Goal: Task Accomplishment & Management: Use online tool/utility

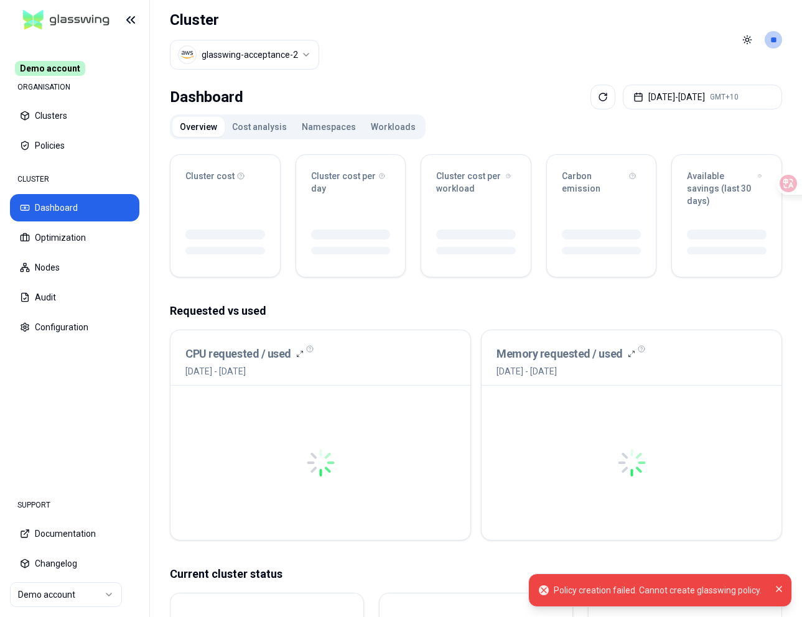
scroll to position [6, 0]
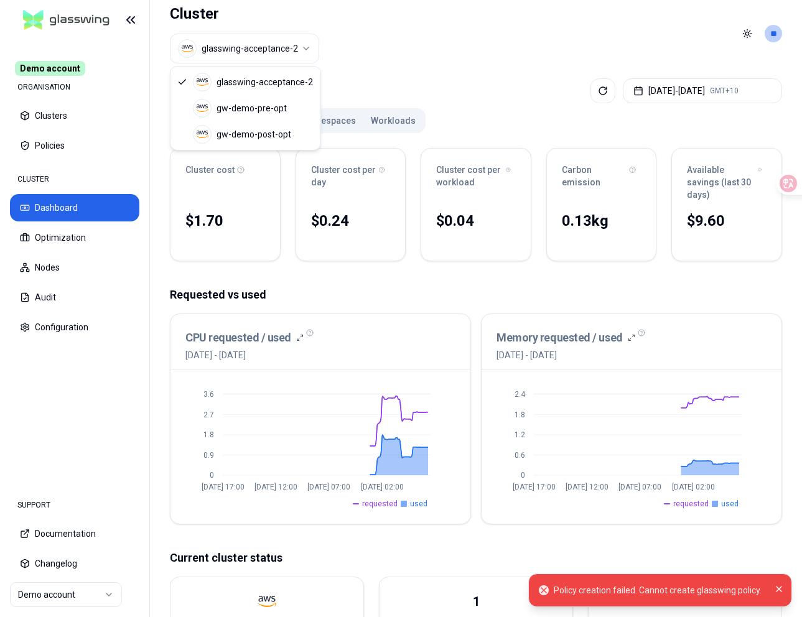
click at [267, 39] on html "Policy creation failed. Cannot create glasswing policy. Demo account ORGANISATI…" at bounding box center [401, 308] width 802 height 617
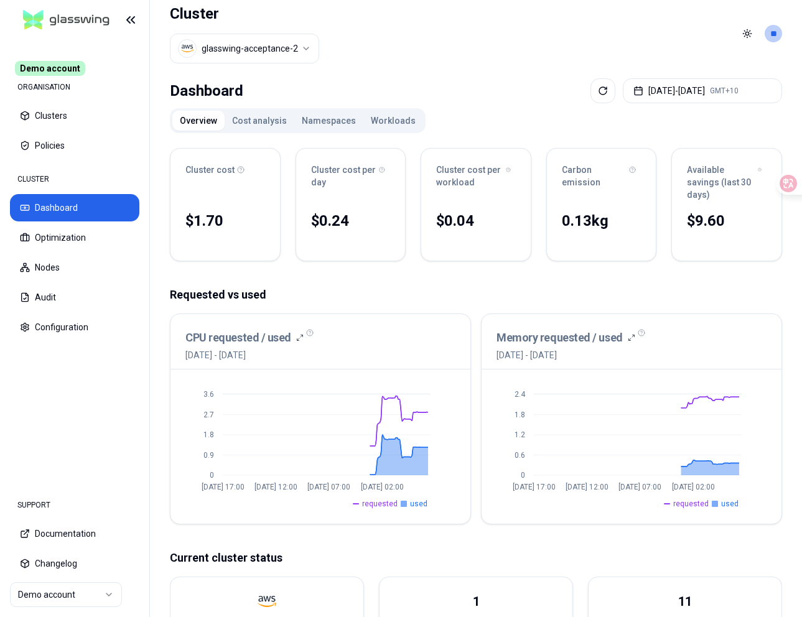
click at [419, 48] on html "Demo account ORGANISATION Clusters Policies CLUSTER Dashboard Optimization Node…" at bounding box center [401, 308] width 802 height 617
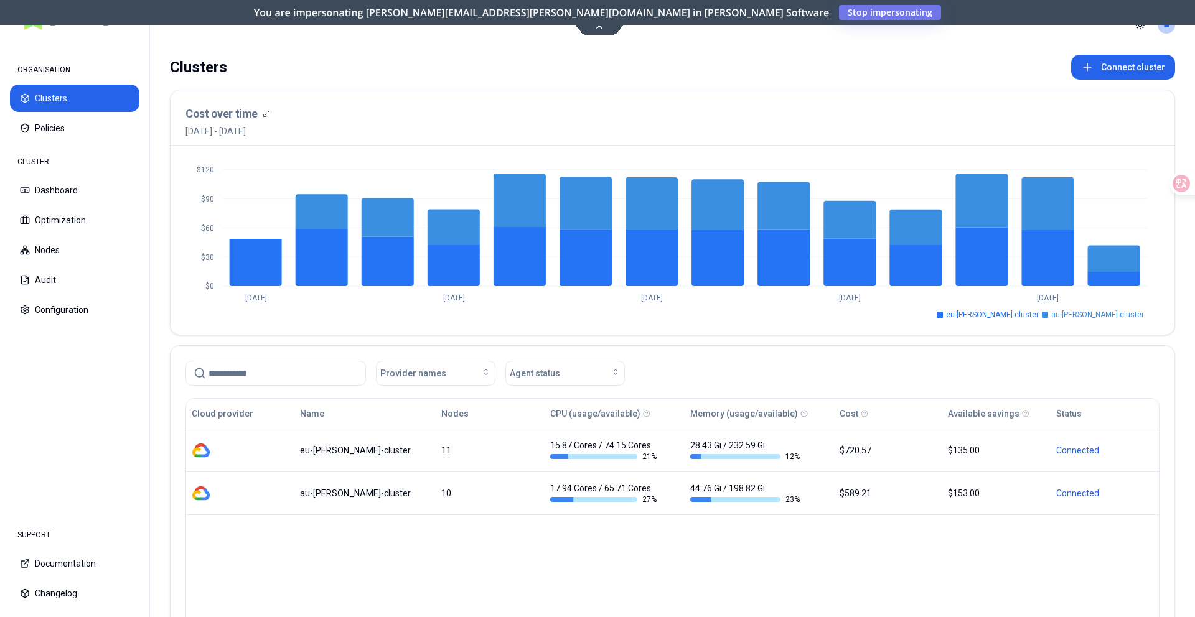
scroll to position [4, 0]
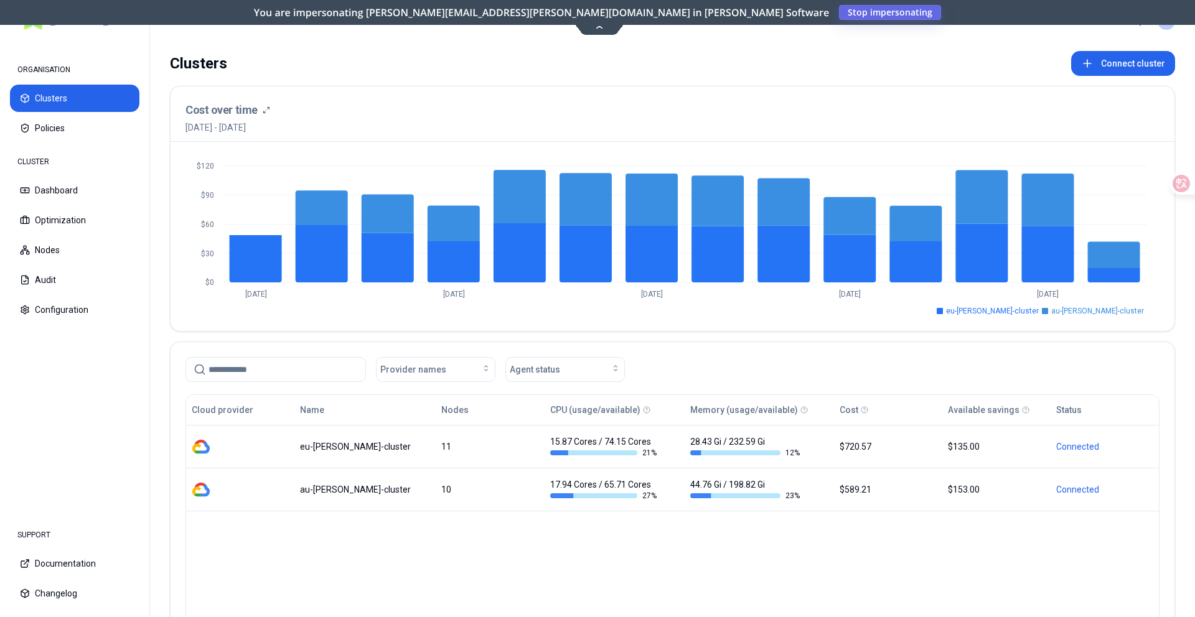
click at [0, 0] on span "Stop impersonating" at bounding box center [0, 0] width 0 height 0
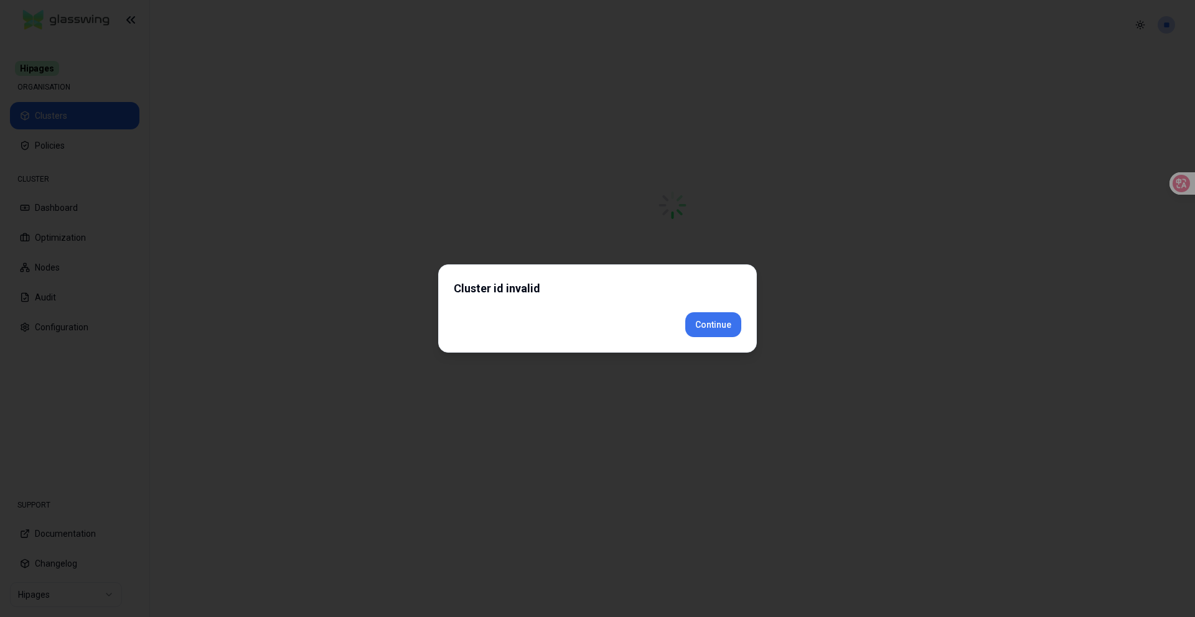
click at [716, 344] on div "Cluster id invalid Continue" at bounding box center [597, 309] width 319 height 88
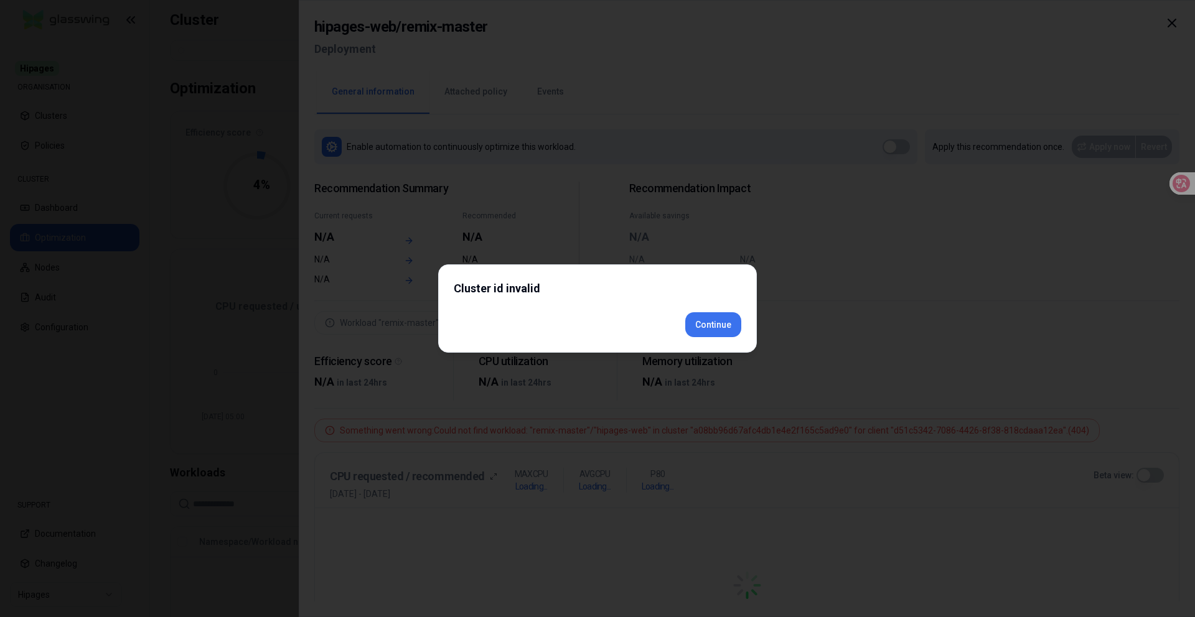
click at [708, 339] on div "Cluster id invalid Continue" at bounding box center [597, 309] width 319 height 88
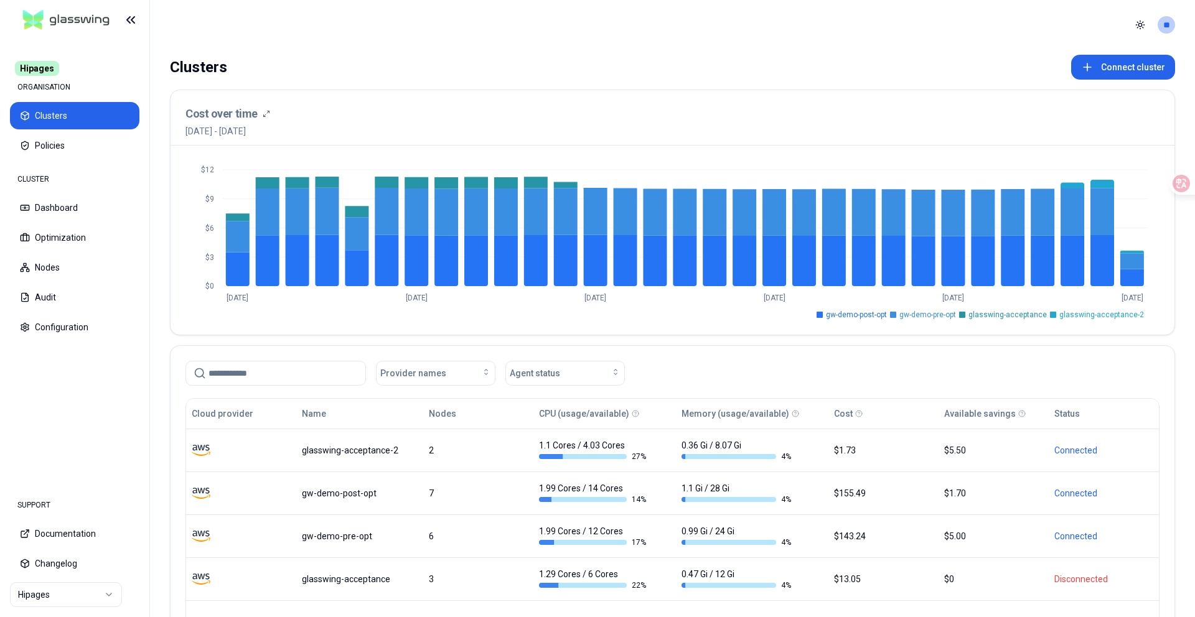
click at [46, 598] on html "Hipages ORGANISATION Clusters Policies CLUSTER Dashboard Optimization Nodes Aud…" at bounding box center [597, 308] width 1195 height 617
click at [71, 591] on html "Hipages ORGANISATION Clusters Policies CLUSTER Dashboard Optimization Nodes Aud…" at bounding box center [597, 308] width 1195 height 617
click at [100, 598] on html "Hipages ORGANISATION Clusters Policies CLUSTER Dashboard Optimization Nodes Aud…" at bounding box center [597, 308] width 1195 height 617
click at [55, 138] on html "Hipages ORGANISATION Clusters Policies CLUSTER Dashboard Optimization Nodes Aud…" at bounding box center [597, 308] width 1195 height 617
click at [105, 596] on html "Hipages ORGANISATION Clusters Policies CLUSTER Dashboard Optimization Nodes Aud…" at bounding box center [597, 308] width 1195 height 617
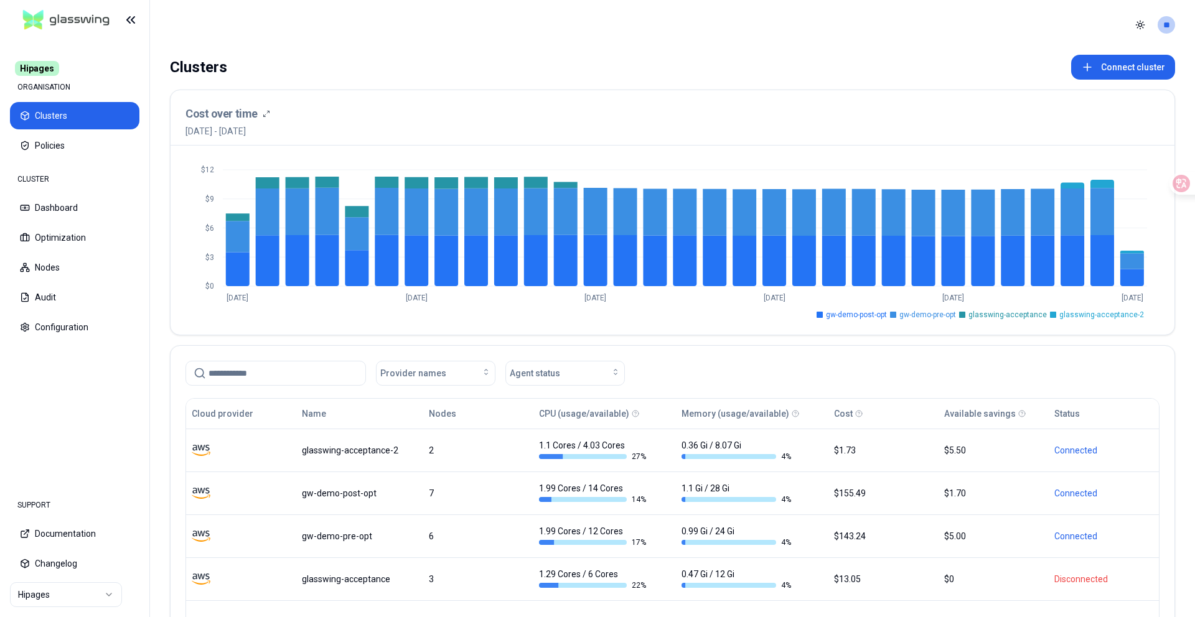
click at [1172, 18] on html "Hipages ORGANISATION Clusters Policies CLUSTER Dashboard Optimization Nodes Aud…" at bounding box center [597, 308] width 1195 height 617
click at [1170, 22] on html "Hipages ORGANISATION Clusters Policies CLUSTER Dashboard Optimization Nodes Aud…" at bounding box center [597, 308] width 1195 height 617
click at [1165, 23] on html "Hipages ORGANISATION Clusters Policies CLUSTER Dashboard Optimization Nodes Aud…" at bounding box center [597, 308] width 1195 height 617
click at [706, 37] on html "Hipages ORGANISATION Clusters Policies CLUSTER Dashboard Optimization Nodes Aud…" at bounding box center [597, 308] width 1195 height 617
click at [40, 601] on html "Hipages ORGANISATION Clusters Policies CLUSTER Dashboard Optimization Nodes Aud…" at bounding box center [597, 308] width 1195 height 617
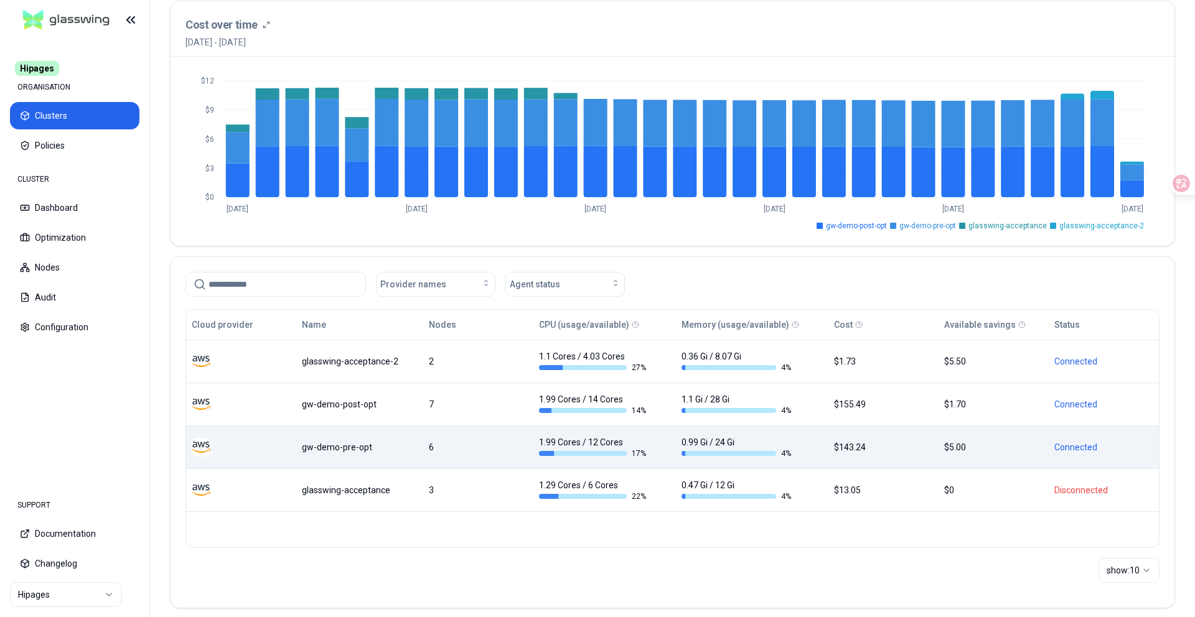
scroll to position [100, 0]
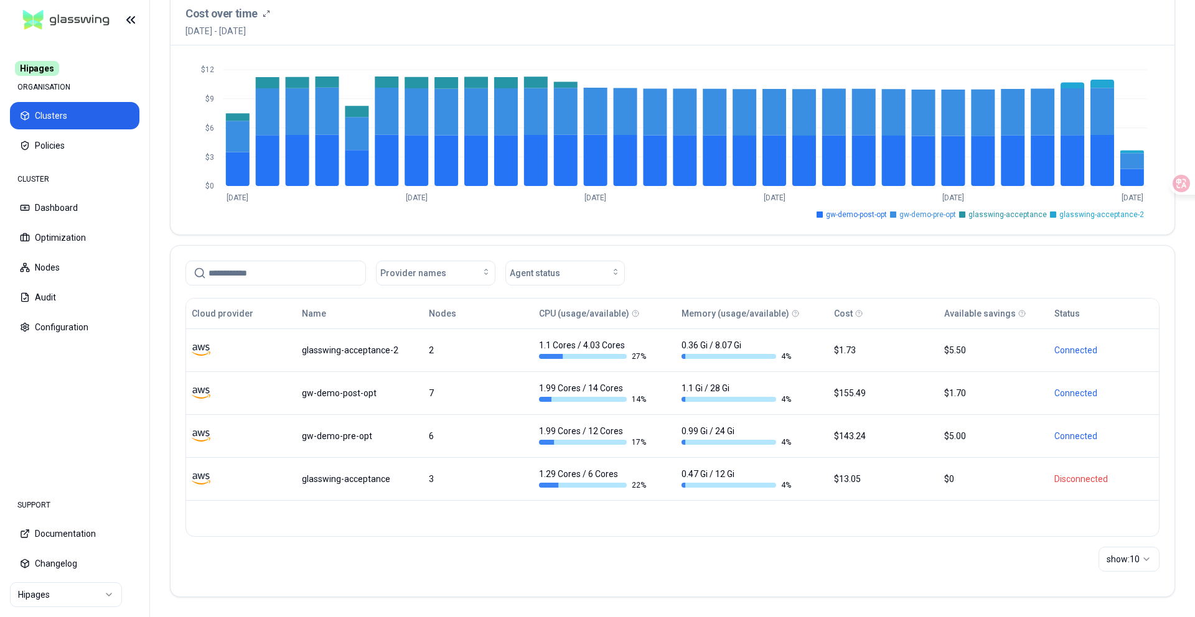
click at [45, 591] on html "Hipages ORGANISATION Clusters Policies CLUSTER Dashboard Optimization Nodes Aud…" at bounding box center [597, 308] width 1195 height 617
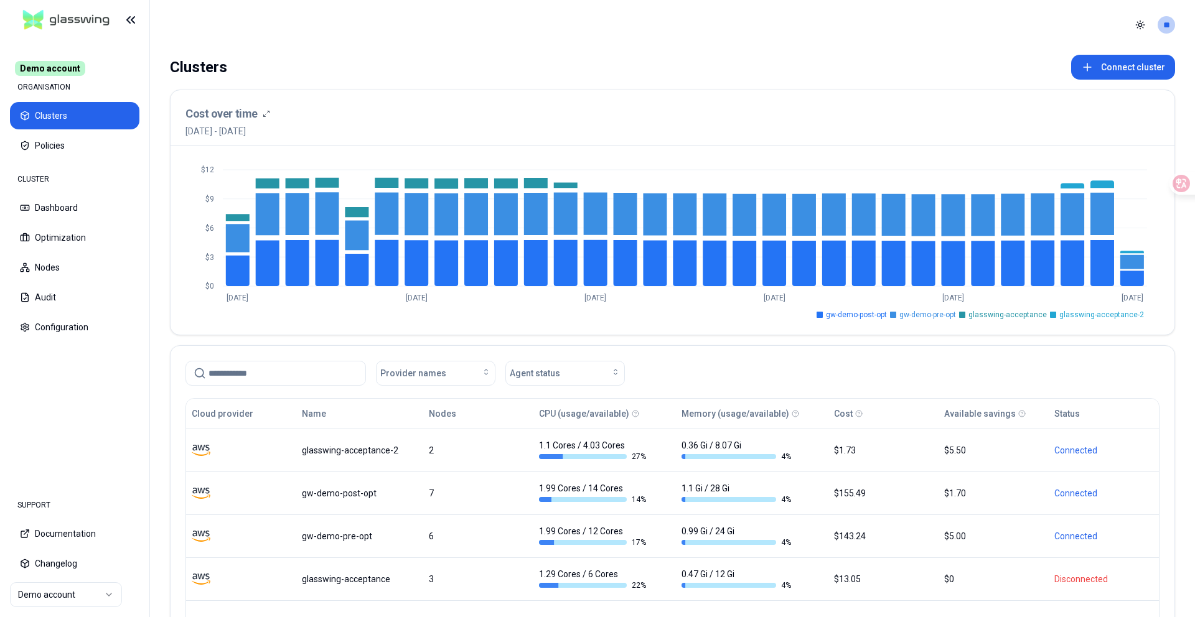
click at [67, 592] on html "Demo account ORGANISATION Clusters Policies CLUSTER Dashboard Optimization Node…" at bounding box center [597, 308] width 1195 height 617
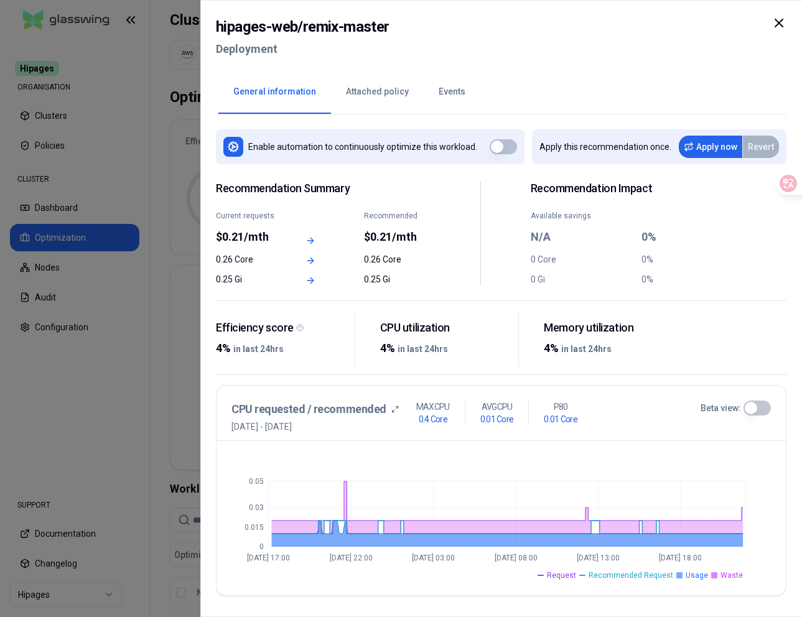
click at [167, 267] on div at bounding box center [401, 308] width 802 height 617
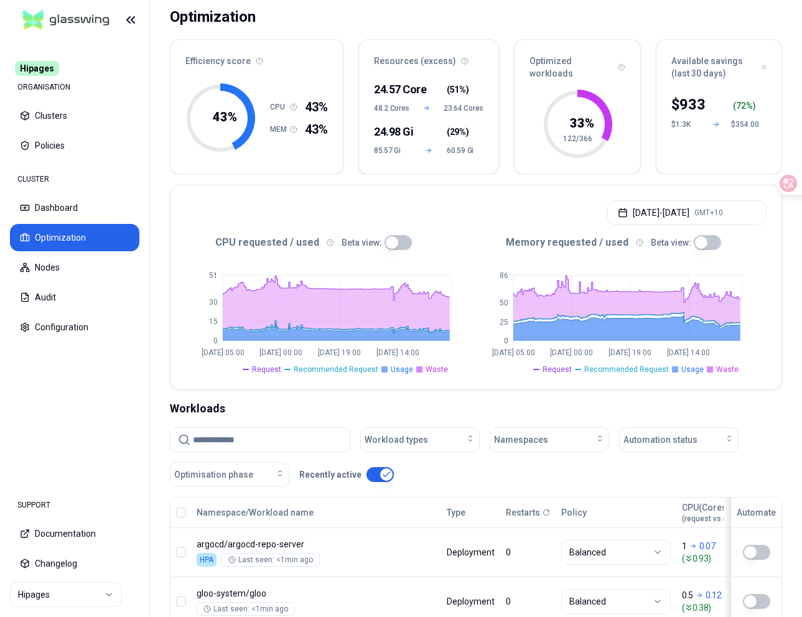
scroll to position [78, 0]
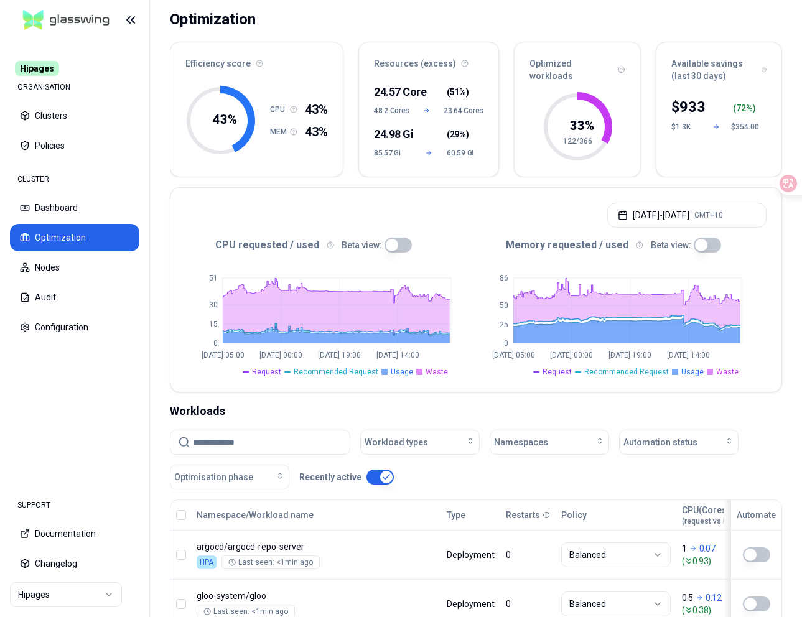
click at [248, 431] on input at bounding box center [267, 443] width 149 height 24
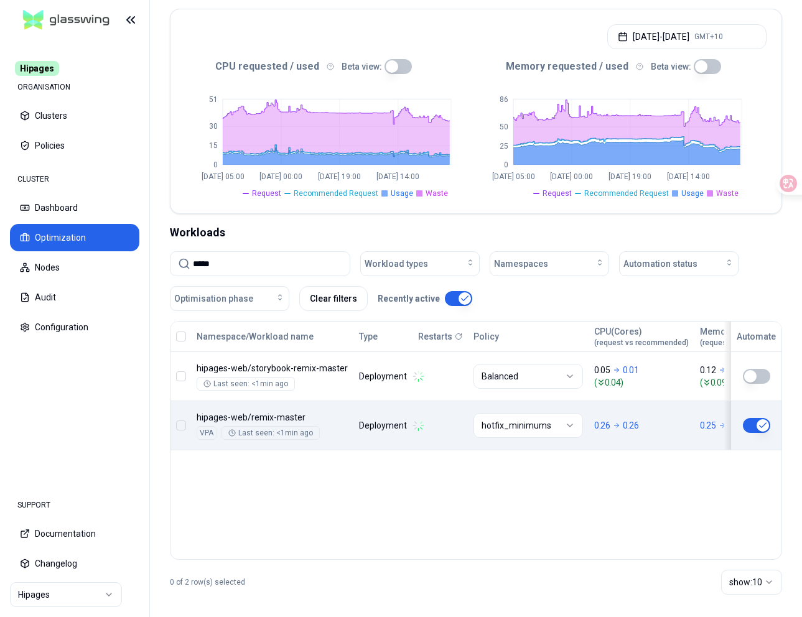
scroll to position [256, 0]
type input "*****"
